Goal: Communication & Community: Connect with others

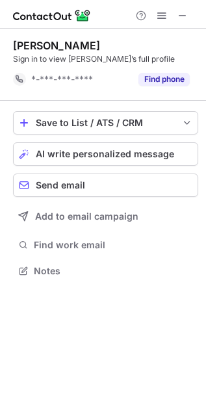
scroll to position [5, 7]
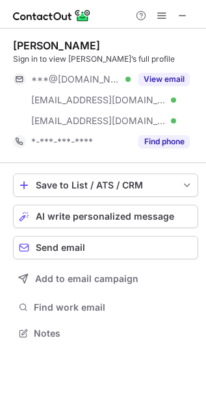
scroll to position [325, 206]
click at [20, 211] on span at bounding box center [24, 216] width 10 height 10
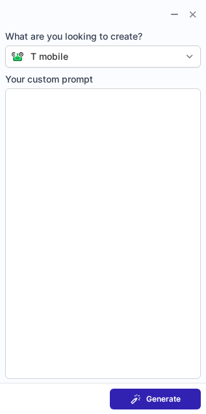
type textarea "**********"
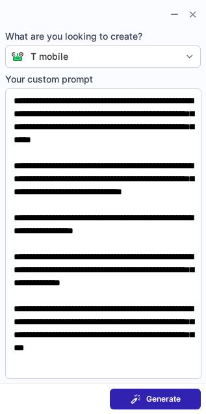
click at [133, 395] on span at bounding box center [136, 399] width 10 height 10
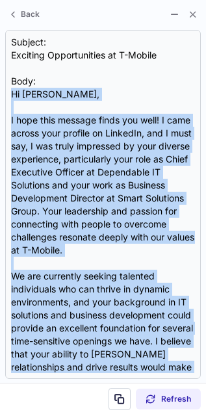
scroll to position [287, 0]
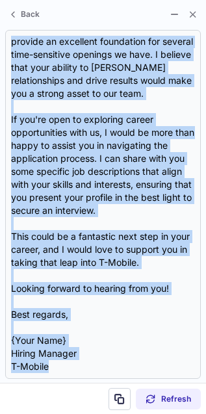
drag, startPoint x: 12, startPoint y: 92, endPoint x: 37, endPoint y: 515, distance: 423.9
click at [37, 414] on html "Stephanie Wright Sign in to view Stephanie’s full profile ***@gmail.com Verifie…" at bounding box center [103, 207] width 206 height 414
copy div "Hi Stephanie, I hope this message finds you well! I came across your profile on…"
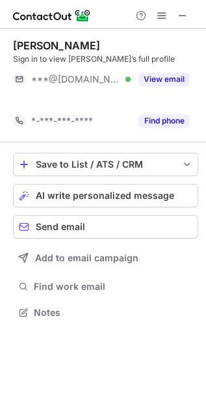
scroll to position [283, 206]
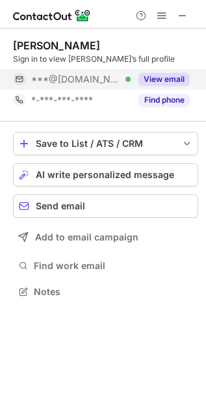
click at [157, 73] on button "View email" at bounding box center [163, 79] width 51 height 13
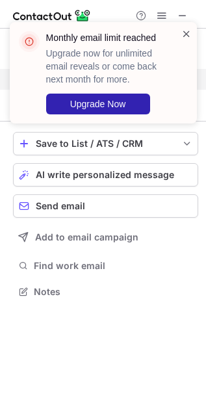
click at [186, 31] on span at bounding box center [186, 33] width 10 height 13
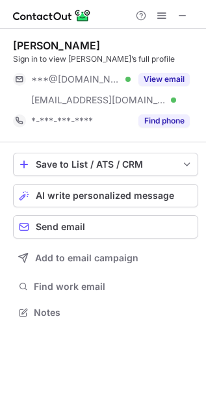
scroll to position [303, 206]
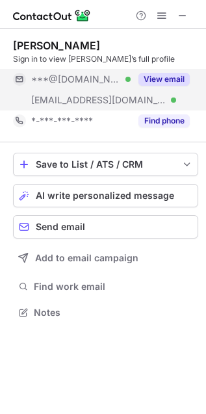
click at [168, 76] on button "View email" at bounding box center [163, 79] width 51 height 13
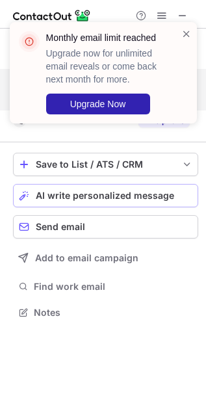
click at [151, 200] on span "AI write personalized message" at bounding box center [105, 195] width 138 height 10
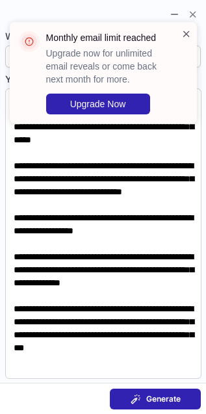
click at [187, 31] on span at bounding box center [186, 33] width 10 height 13
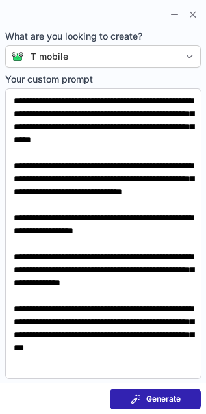
drag, startPoint x: 174, startPoint y: 394, endPoint x: -831, endPoint y: -107, distance: 1122.4
click at [0, 0] on html "Brian Jones Sign in to view Brian’s full profile ***@gmail.com Verified ***@iam…" at bounding box center [103, 207] width 206 height 414
click at [163, 398] on span "Generate" at bounding box center [163, 399] width 34 height 10
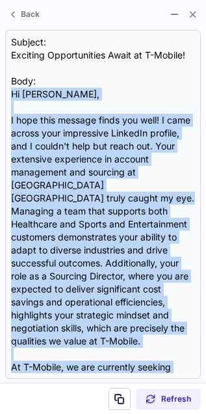
drag, startPoint x: 11, startPoint y: 88, endPoint x: 42, endPoint y: 514, distance: 426.9
click at [42, 414] on html "Brian Jones Sign in to view Brian’s full profile ***@gmail.com Verified ***@iam…" at bounding box center [103, 207] width 206 height 414
copy div "Hi Denise, I hope this message finds you well! I came across your impressive Li…"
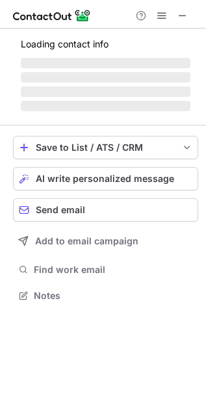
scroll to position [366, 206]
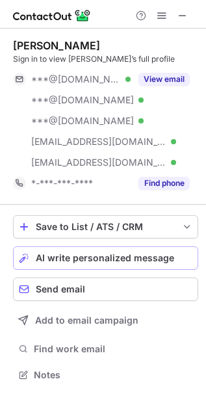
click at [79, 254] on span "AI write personalized message" at bounding box center [105, 258] width 138 height 10
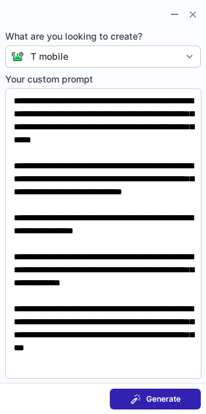
click at [151, 401] on span "Generate" at bounding box center [163, 399] width 34 height 10
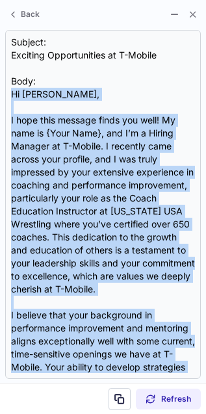
scroll to position [287, 0]
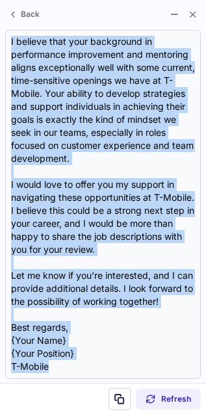
drag, startPoint x: 17, startPoint y: 154, endPoint x: 43, endPoint y: 447, distance: 293.7
click at [43, 414] on html "[PERSON_NAME] Sign in to view [PERSON_NAME]’s full profile ***@[DOMAIN_NAME] Ve…" at bounding box center [103, 207] width 206 height 414
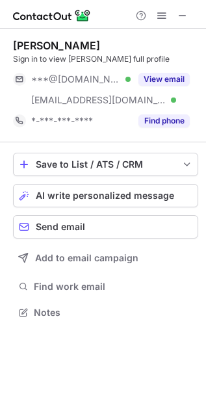
scroll to position [303, 206]
click at [92, 200] on span "AI write personalized message" at bounding box center [105, 195] width 138 height 10
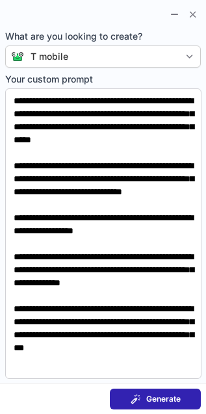
click at [177, 394] on span "Generate" at bounding box center [163, 399] width 34 height 10
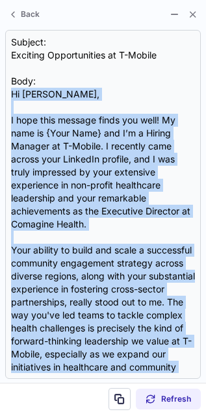
drag, startPoint x: 10, startPoint y: 93, endPoint x: 1, endPoint y: 515, distance: 422.6
click at [1, 414] on html "Meredith Roberts Sign in to view Meredith’s full profile ***@gmail.com Verified…" at bounding box center [103, 207] width 206 height 414
copy div "Hi Meredith, I hope this message finds you well! My name is {Your Name} and I’m…"
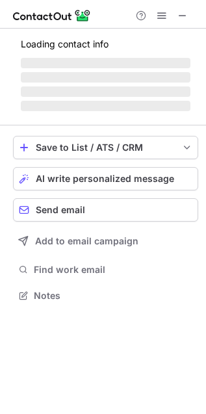
scroll to position [283, 206]
